Goal: Transaction & Acquisition: Purchase product/service

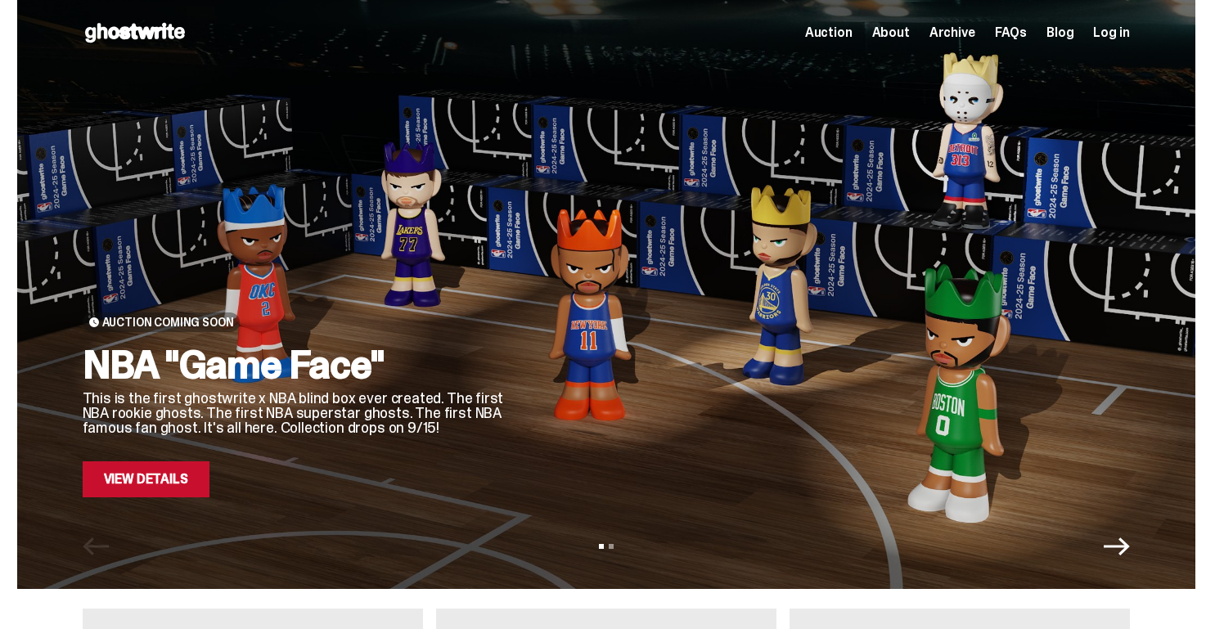
click at [173, 487] on link "View Details" at bounding box center [146, 479] width 127 height 36
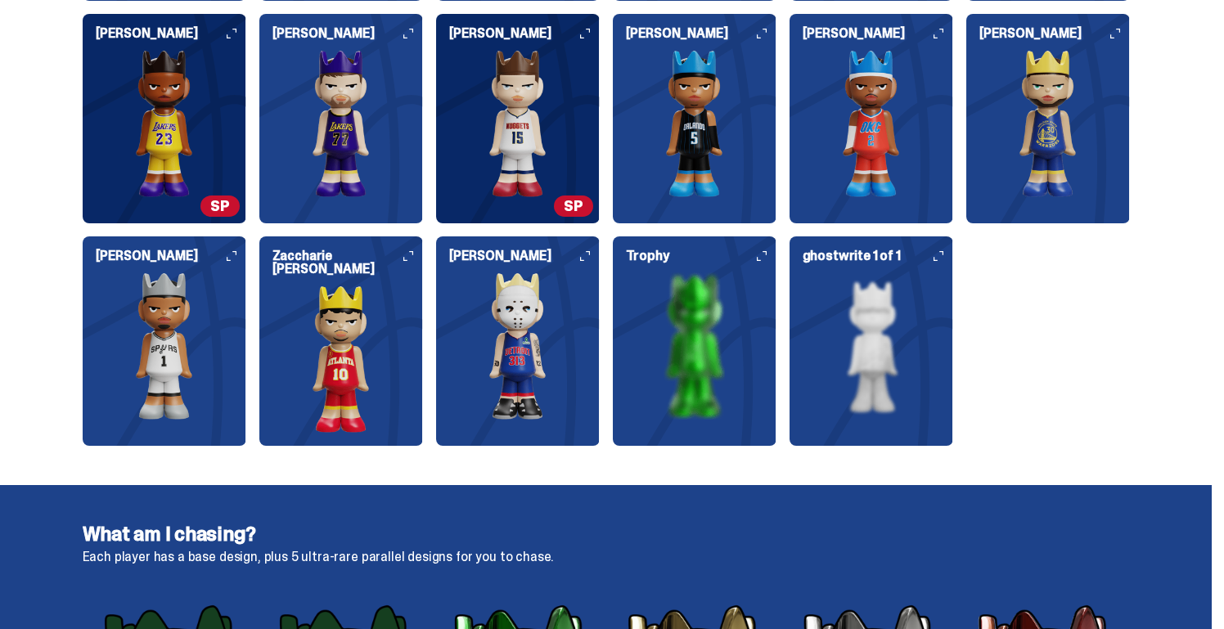
scroll to position [2224, 0]
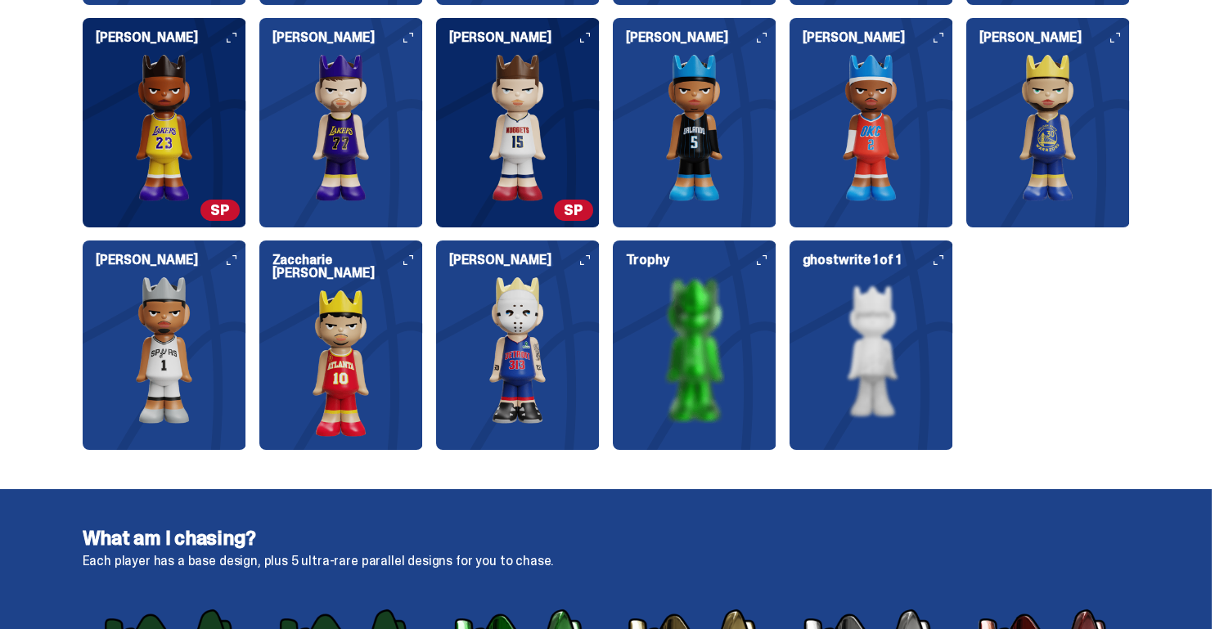
click at [522, 321] on img at bounding box center [518, 349] width 164 height 147
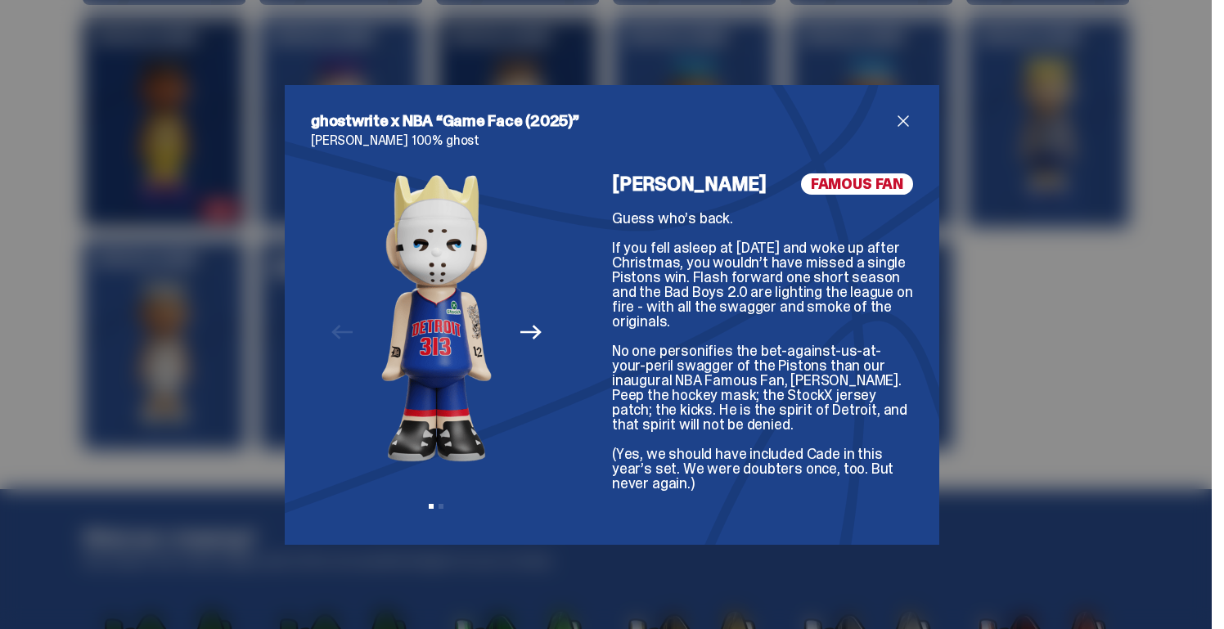
click at [528, 326] on icon "Next" at bounding box center [530, 331] width 21 height 21
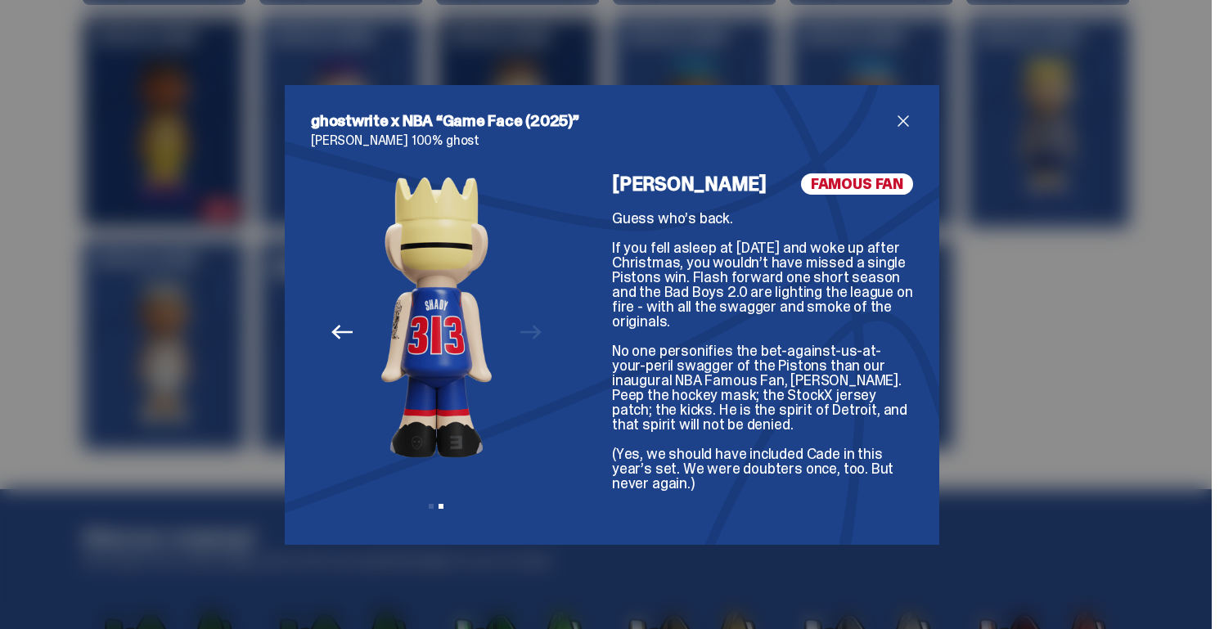
click at [528, 326] on div "Previous Next View slide 1 View slide 2" at bounding box center [436, 345] width 251 height 345
click at [344, 333] on icon "Previous" at bounding box center [341, 331] width 21 height 21
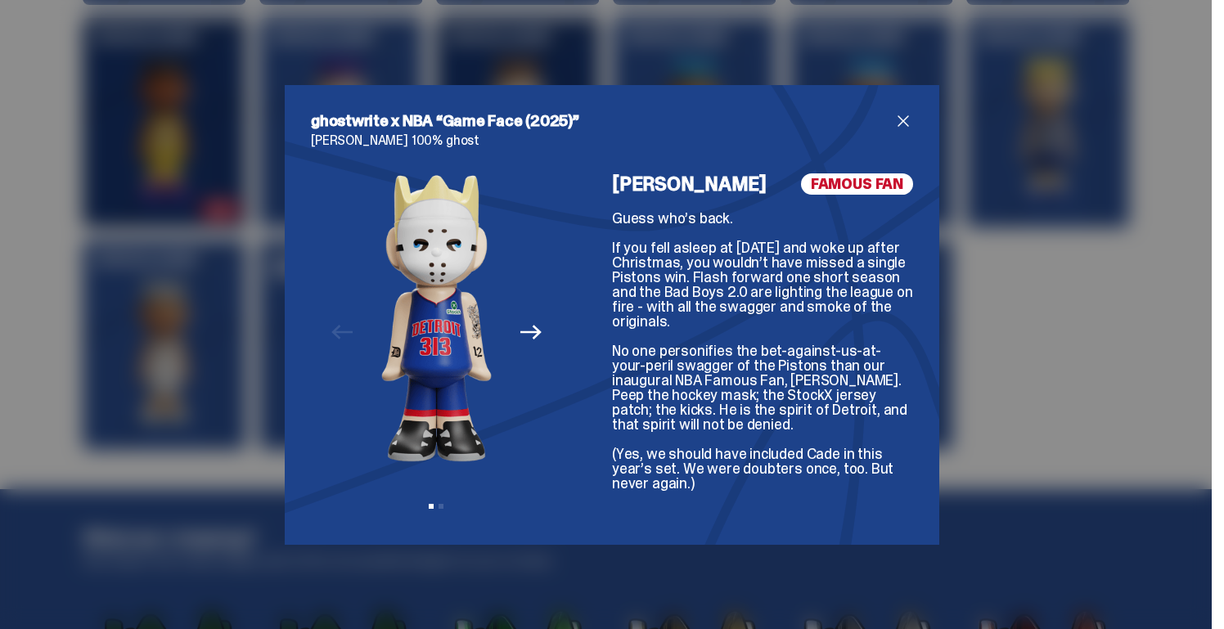
click at [903, 119] on span "close" at bounding box center [903, 121] width 20 height 20
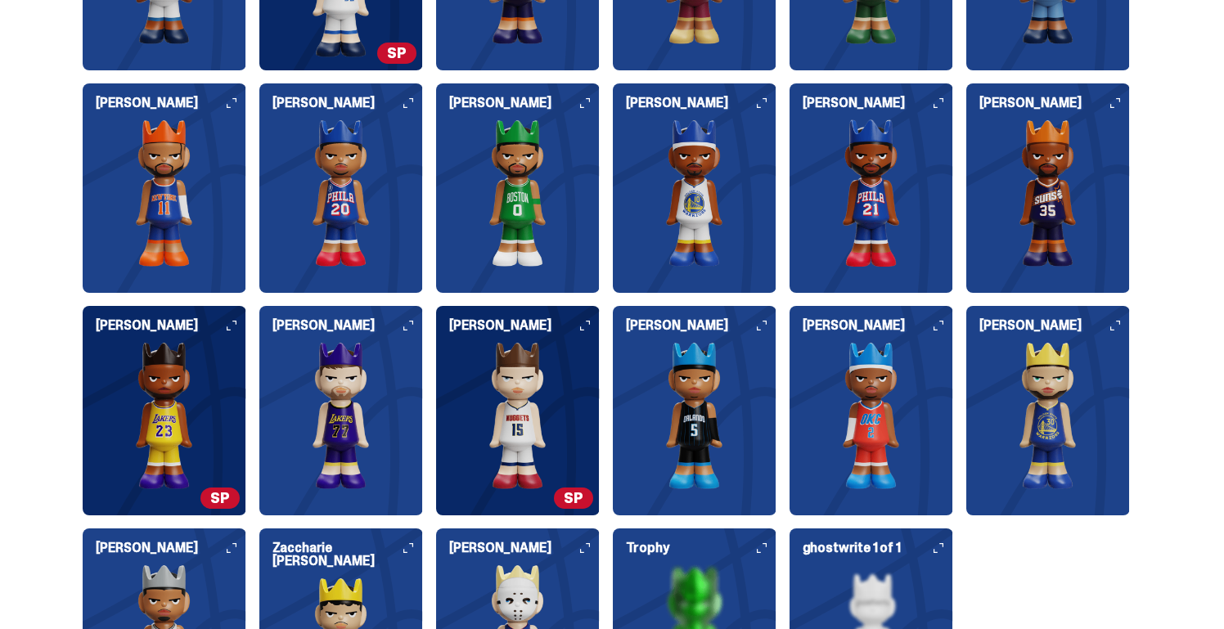
scroll to position [1746, 0]
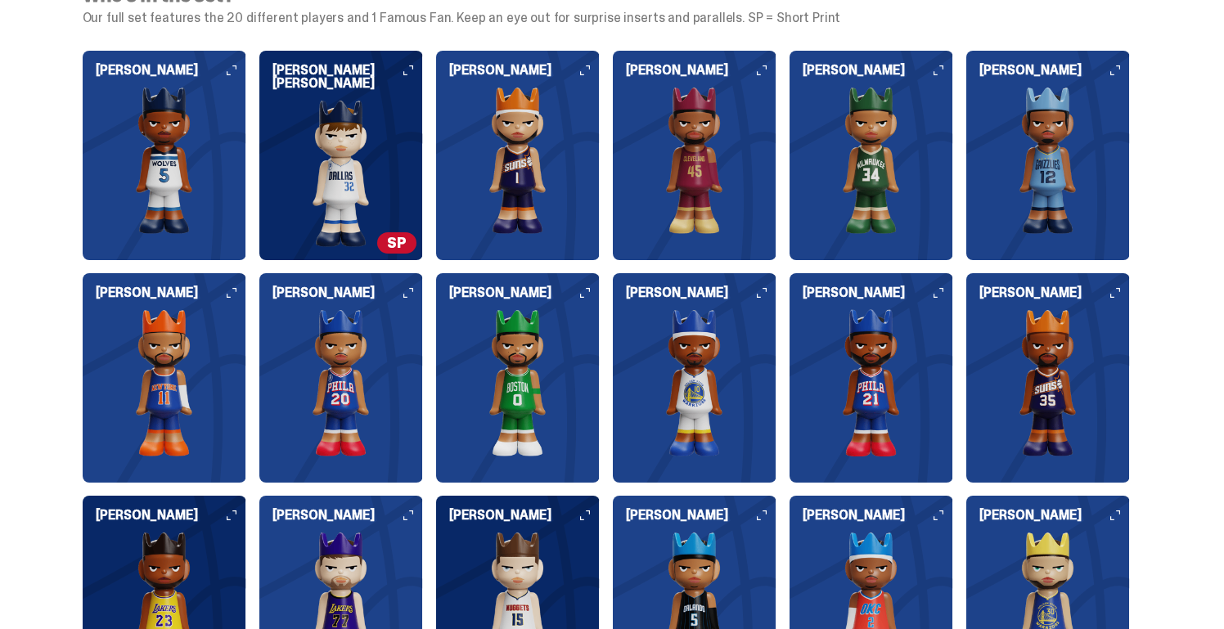
click at [687, 178] on img at bounding box center [695, 160] width 164 height 147
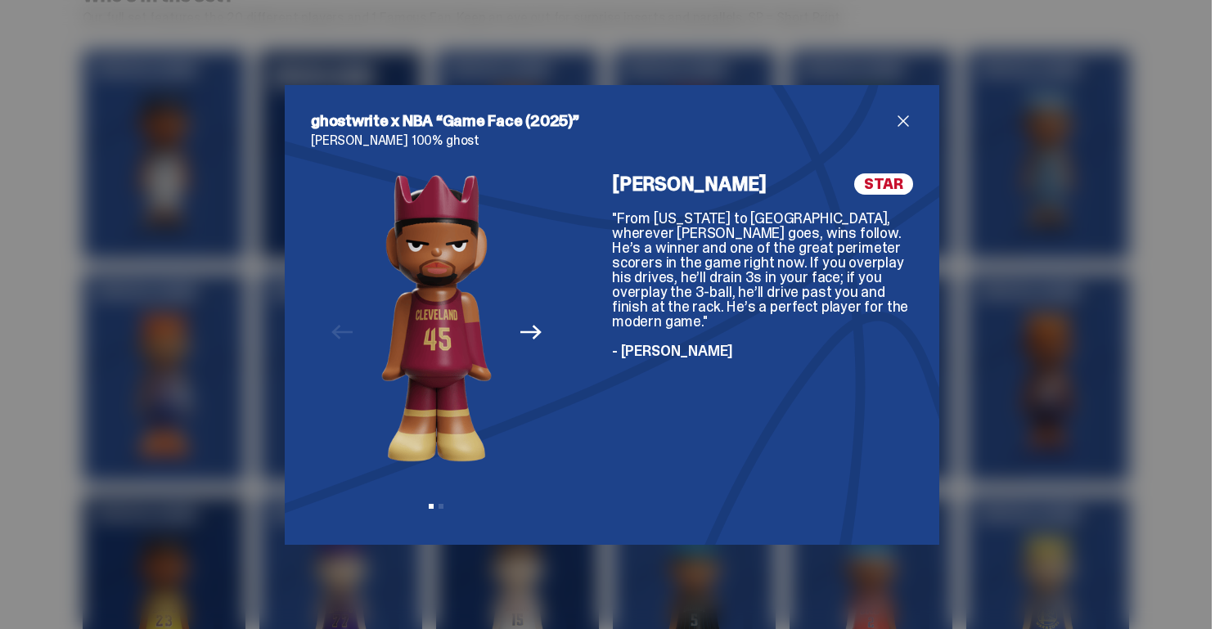
click at [541, 331] on icon "Next" at bounding box center [530, 331] width 21 height 21
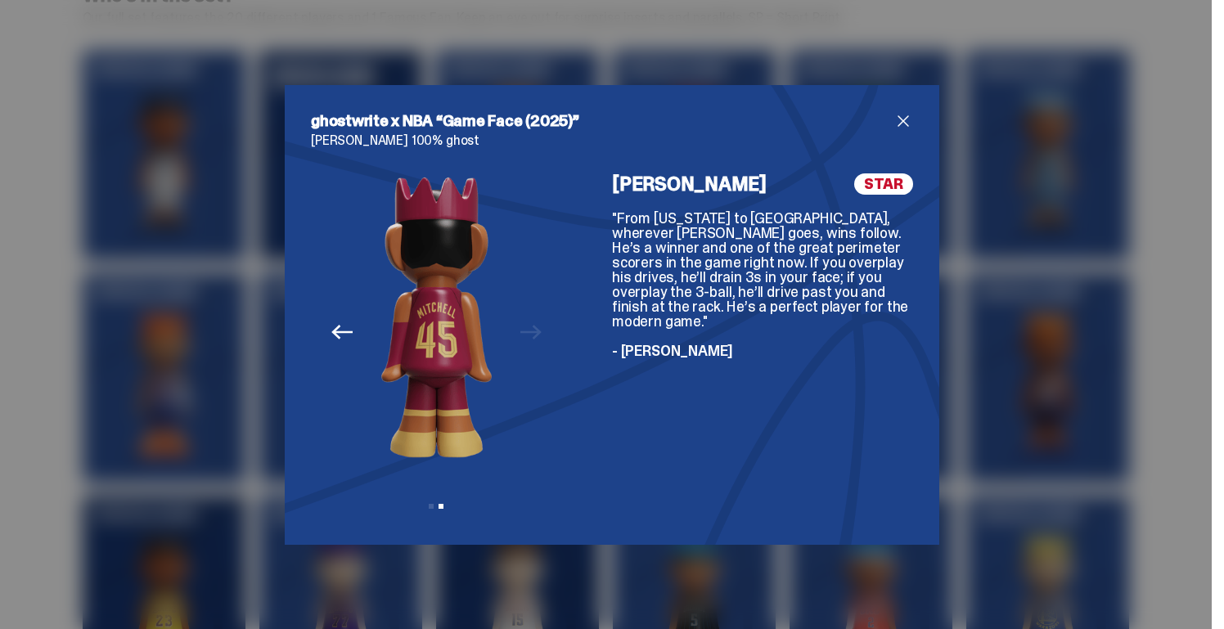
click at [541, 331] on div "Previous Next View slide 1 View slide 2" at bounding box center [436, 345] width 251 height 345
click at [899, 115] on span "close" at bounding box center [903, 121] width 20 height 20
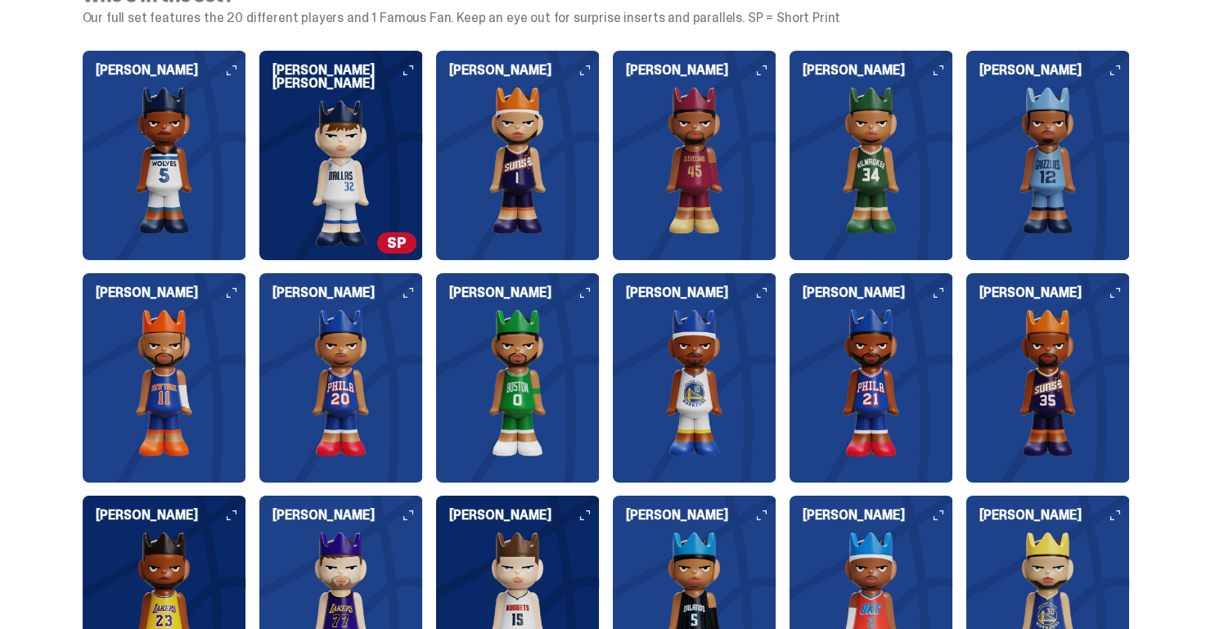
click at [395, 159] on img at bounding box center [341, 173] width 164 height 147
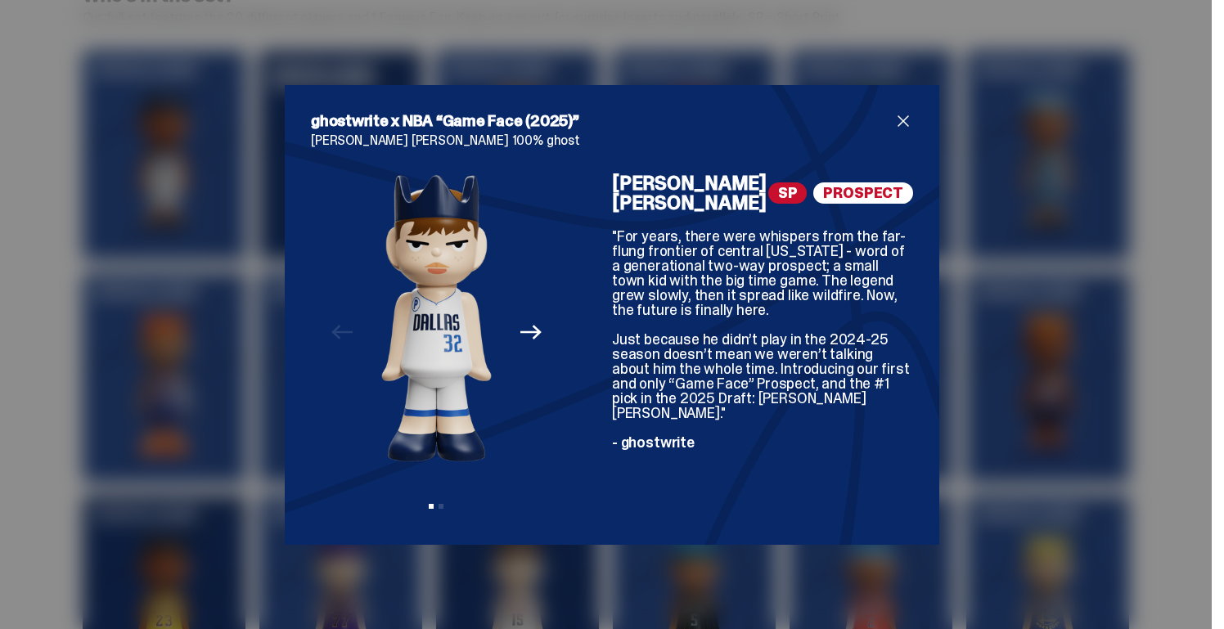
click at [532, 333] on icon "Next" at bounding box center [530, 333] width 21 height 15
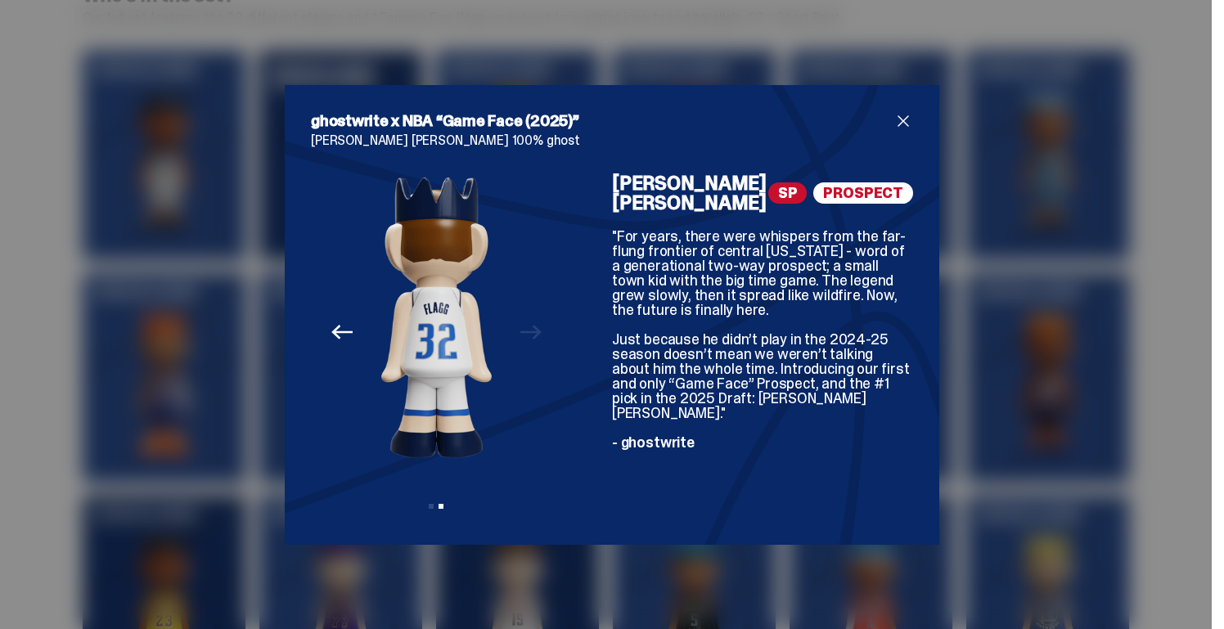
click at [532, 333] on div "Previous Next View slide 1 View slide 2" at bounding box center [436, 345] width 251 height 345
click at [901, 117] on span "close" at bounding box center [903, 121] width 20 height 20
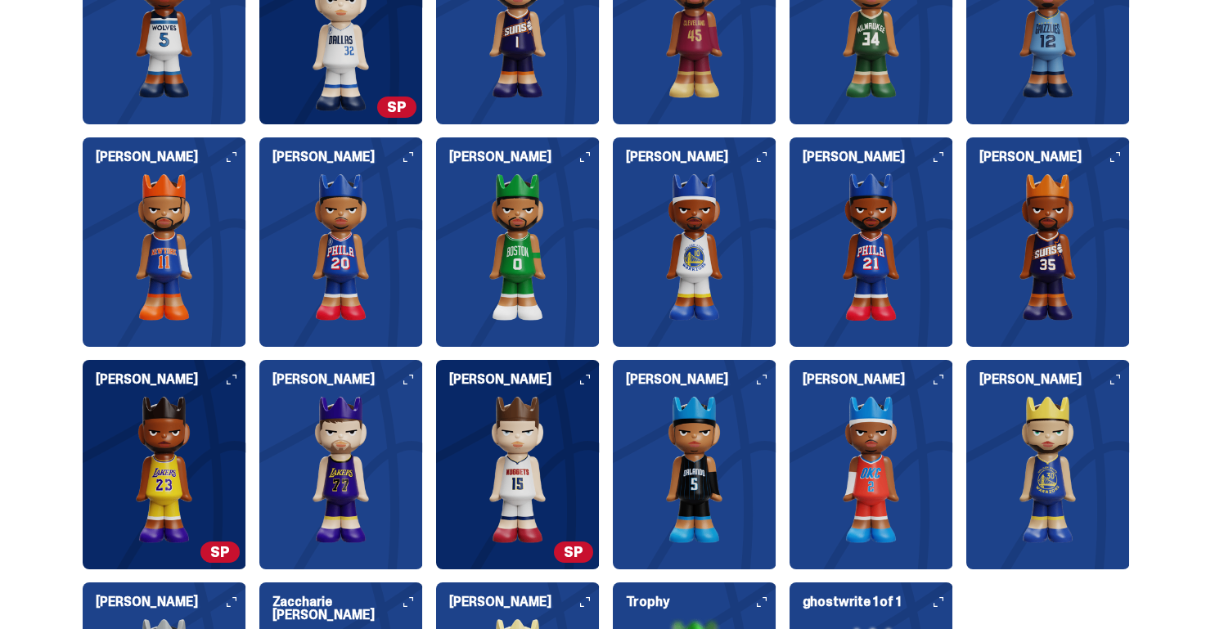
scroll to position [1972, 0]
